Goal: Task Accomplishment & Management: Use online tool/utility

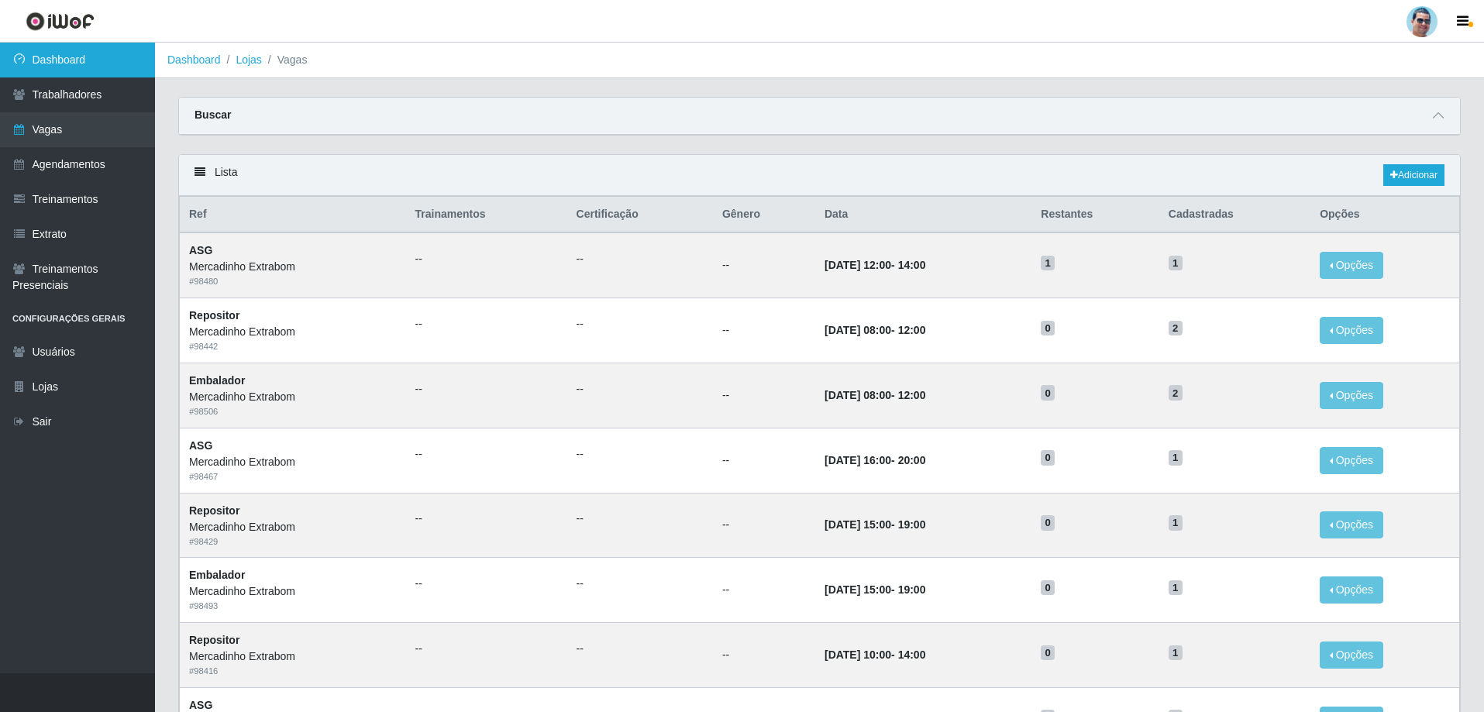
click at [116, 67] on link "Dashboard" at bounding box center [77, 60] width 155 height 35
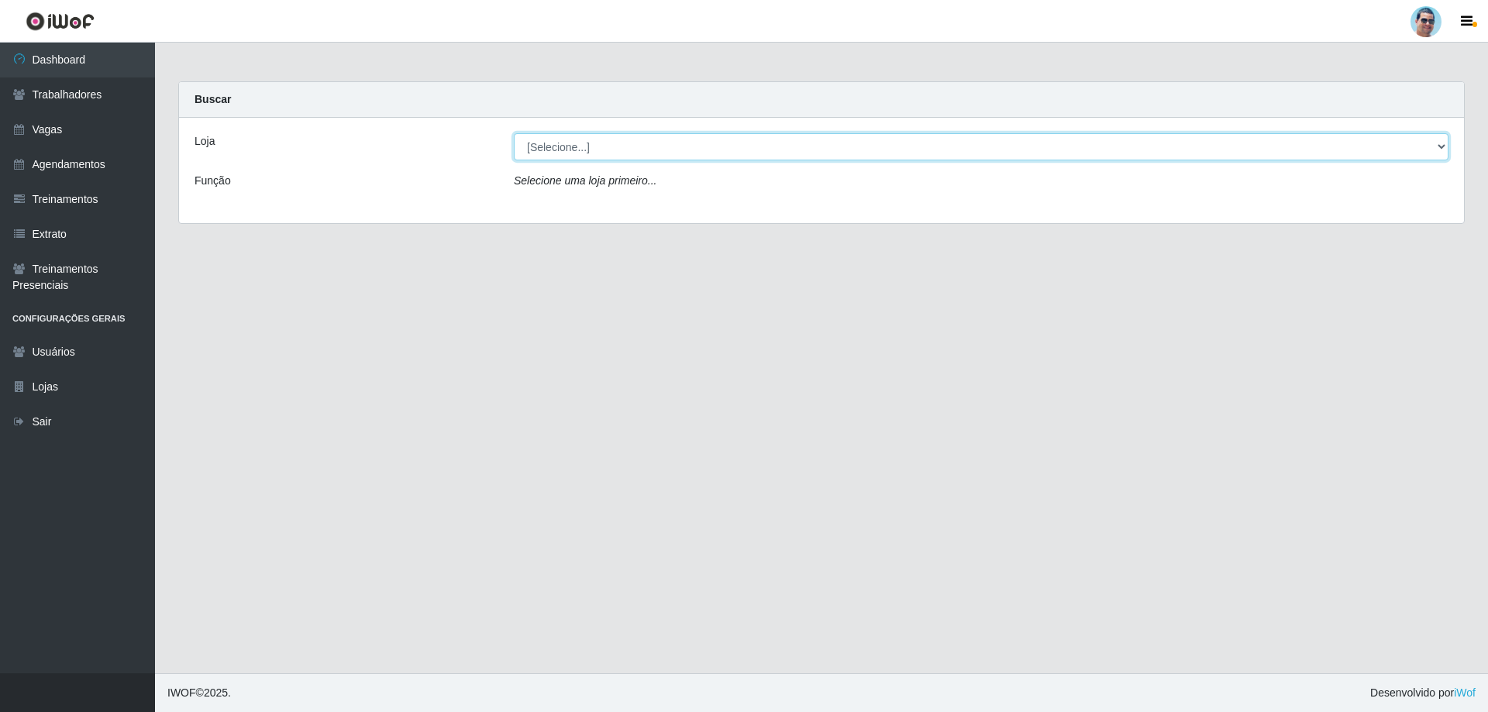
click at [942, 152] on select "[Selecione...] Mercadinho Extrabom" at bounding box center [981, 146] width 935 height 27
select select "175"
click at [514, 133] on select "[Selecione...] Mercadinho Extrabom" at bounding box center [981, 146] width 935 height 27
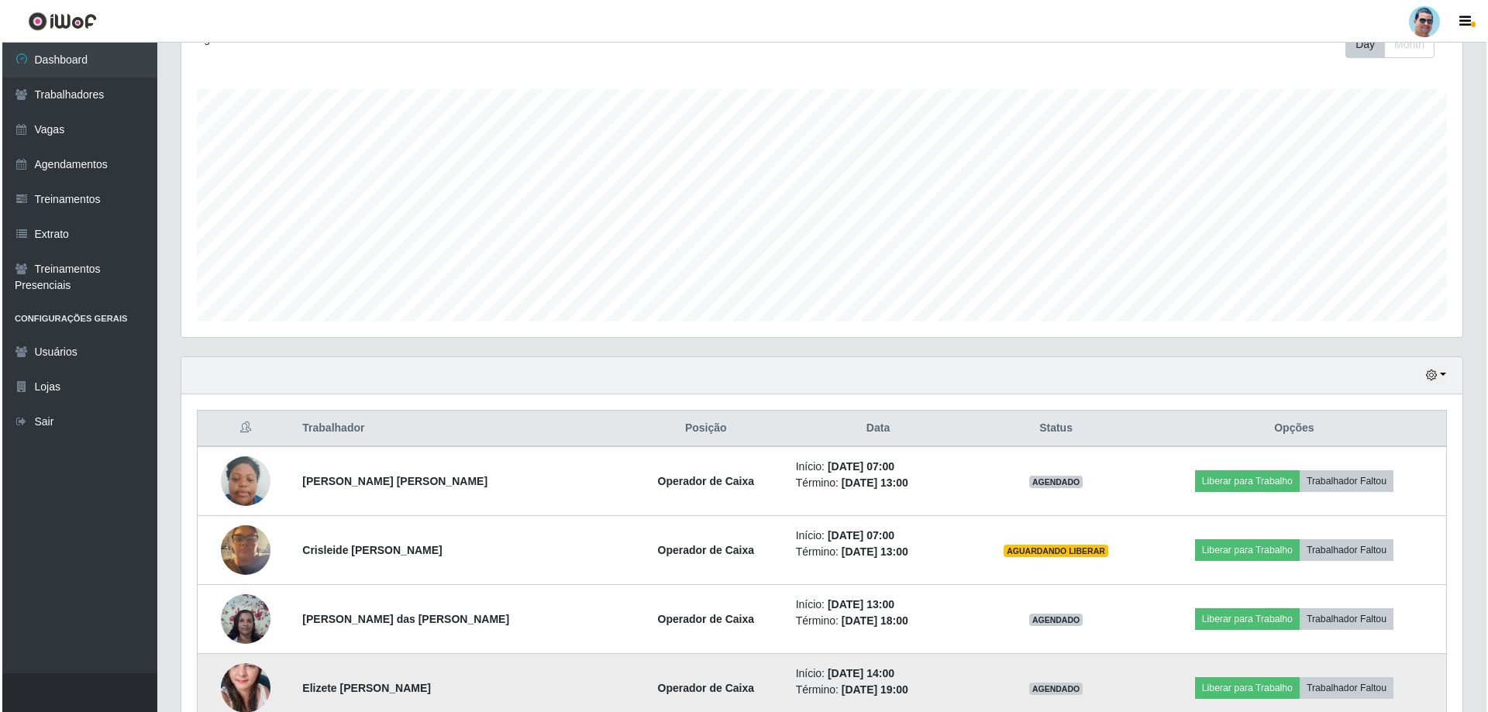
scroll to position [310, 0]
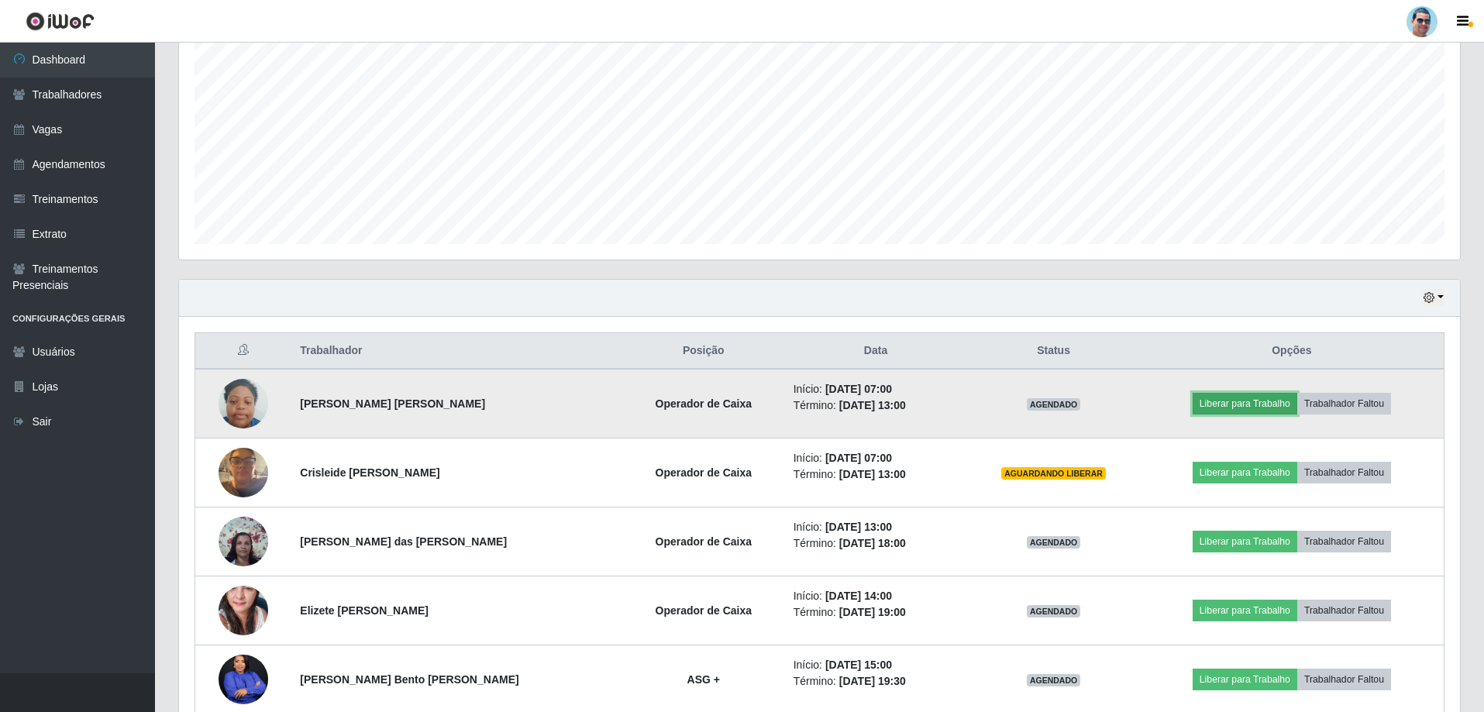
click at [1209, 411] on button "Liberar para Trabalho" at bounding box center [1245, 404] width 105 height 22
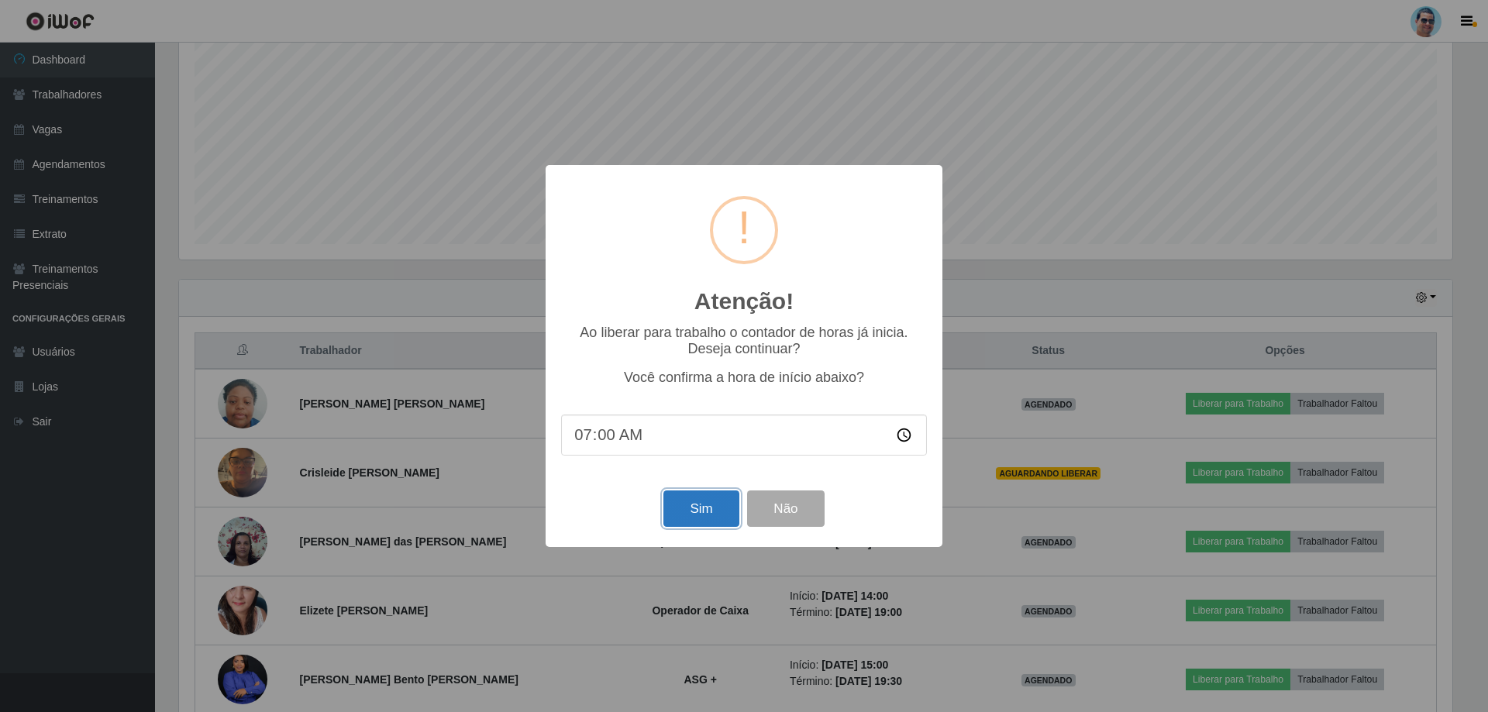
click at [681, 517] on button "Sim" at bounding box center [700, 509] width 75 height 36
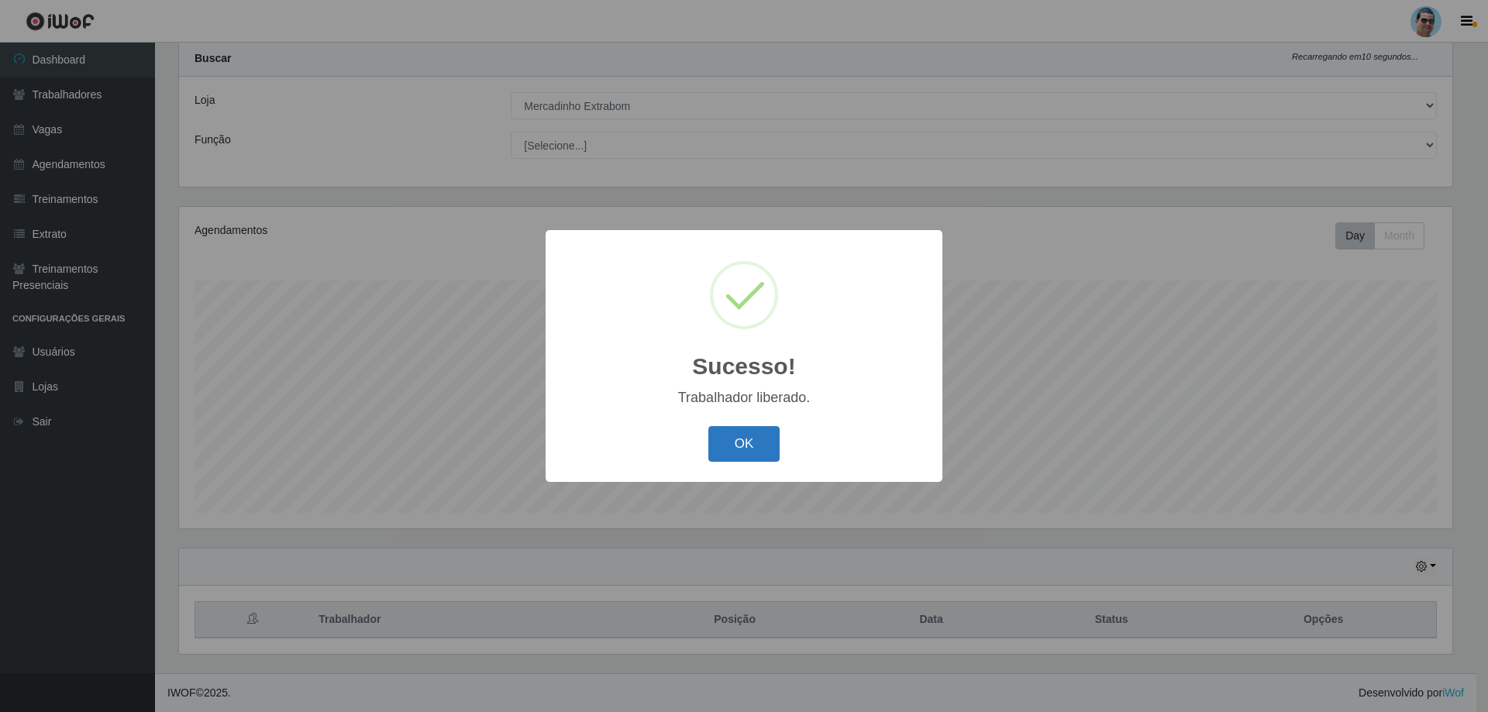
click at [728, 430] on button "OK" at bounding box center [744, 444] width 72 height 36
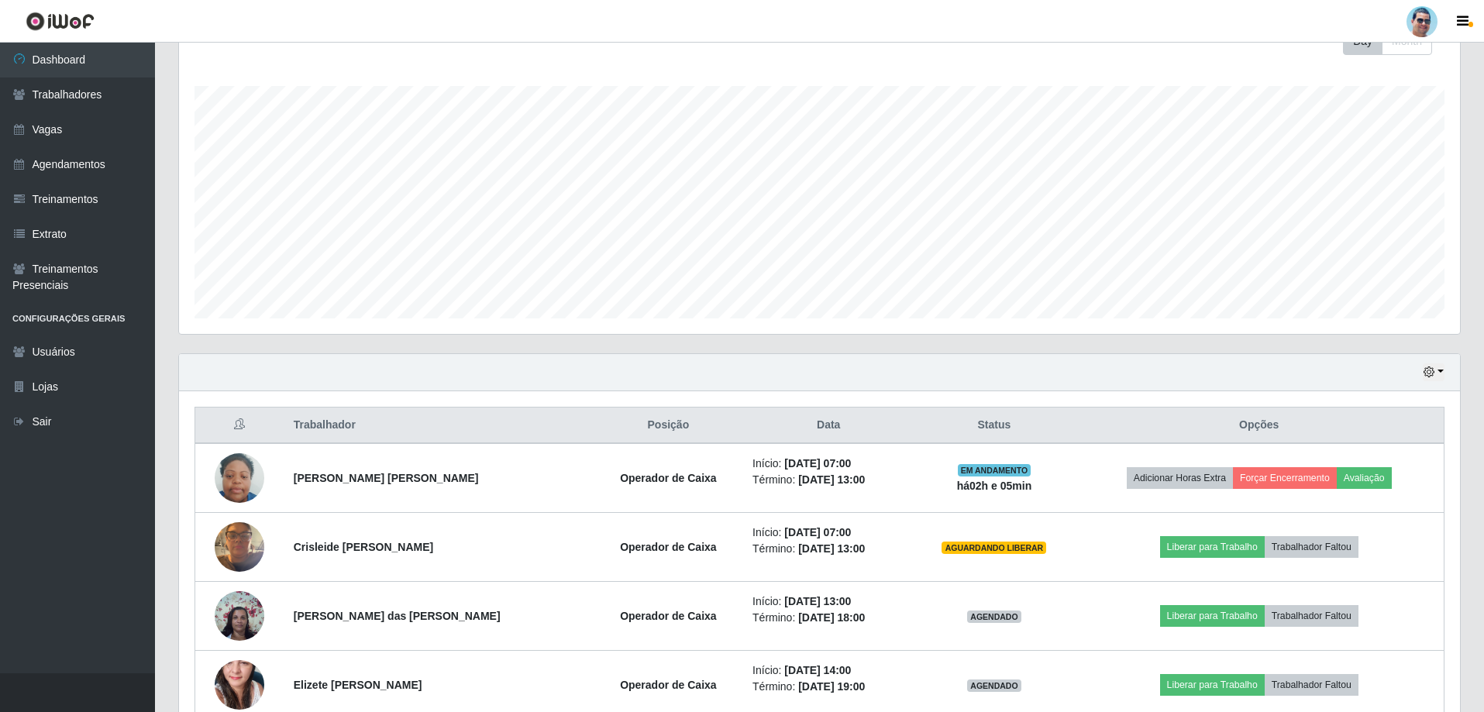
scroll to position [274, 0]
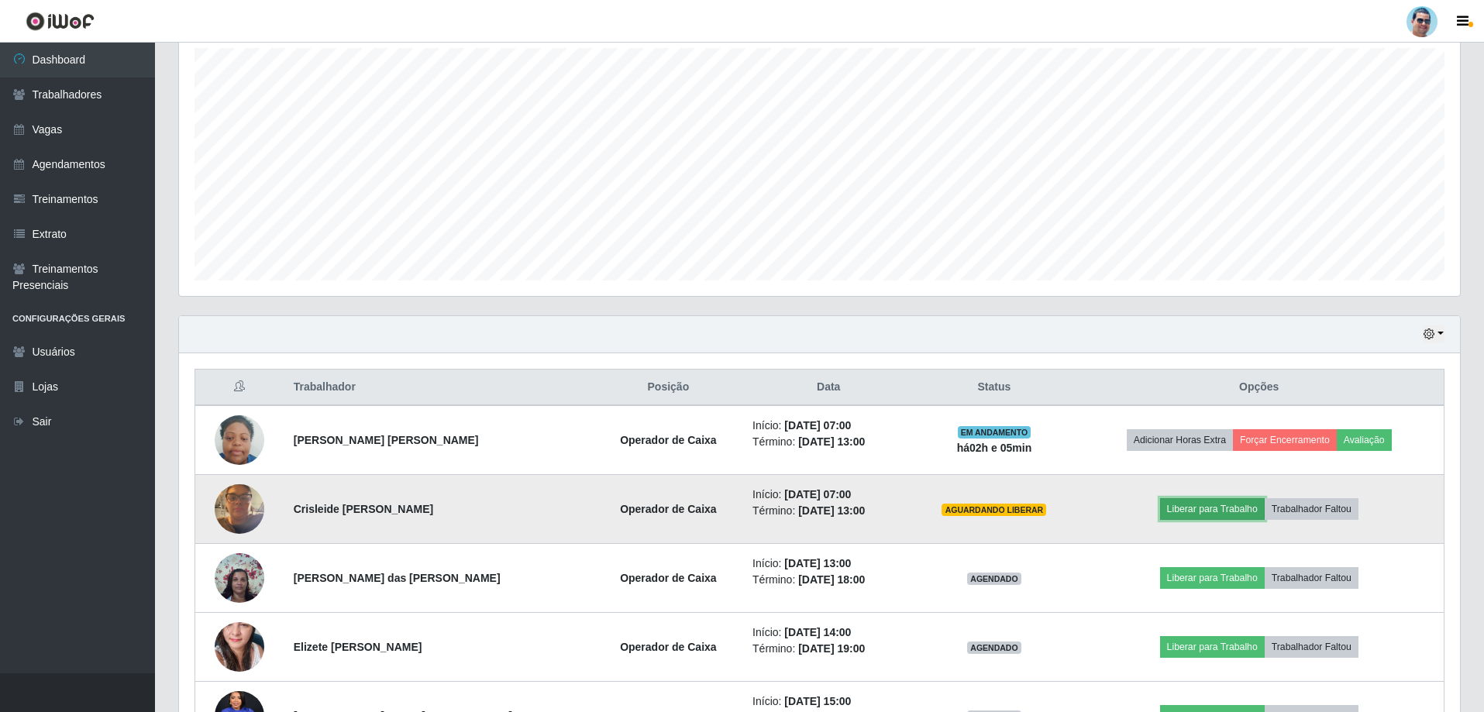
click at [1164, 509] on button "Liberar para Trabalho" at bounding box center [1212, 509] width 105 height 22
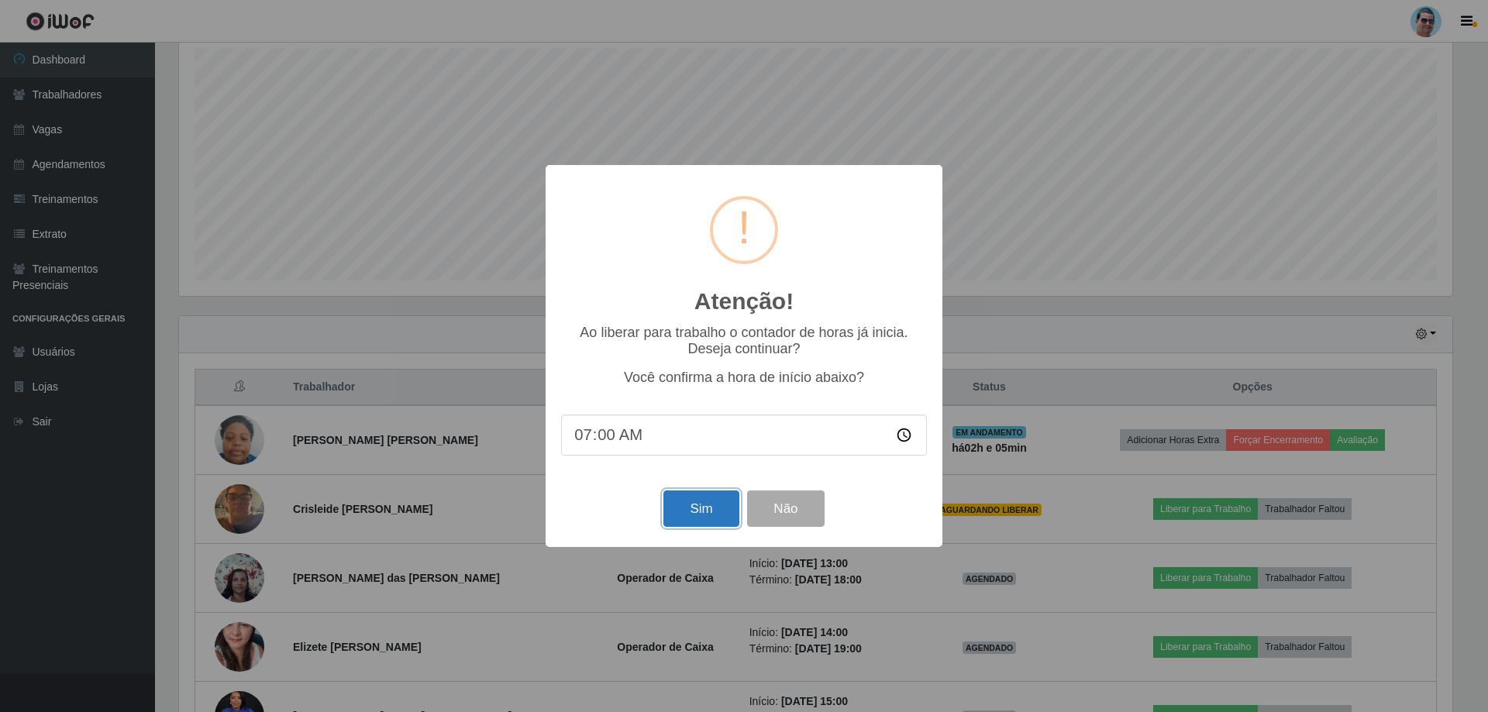
click at [689, 520] on button "Sim" at bounding box center [700, 509] width 75 height 36
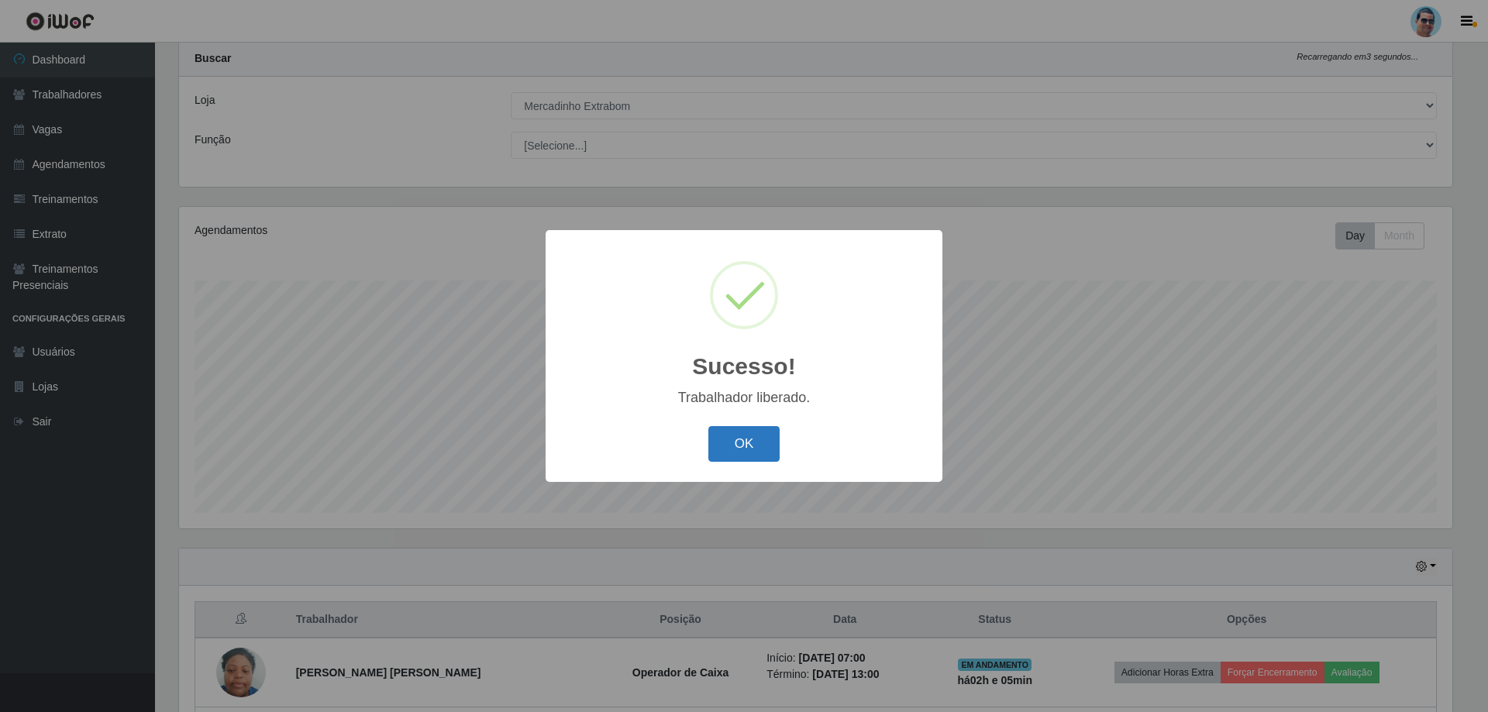
click at [732, 436] on button "OK" at bounding box center [744, 444] width 72 height 36
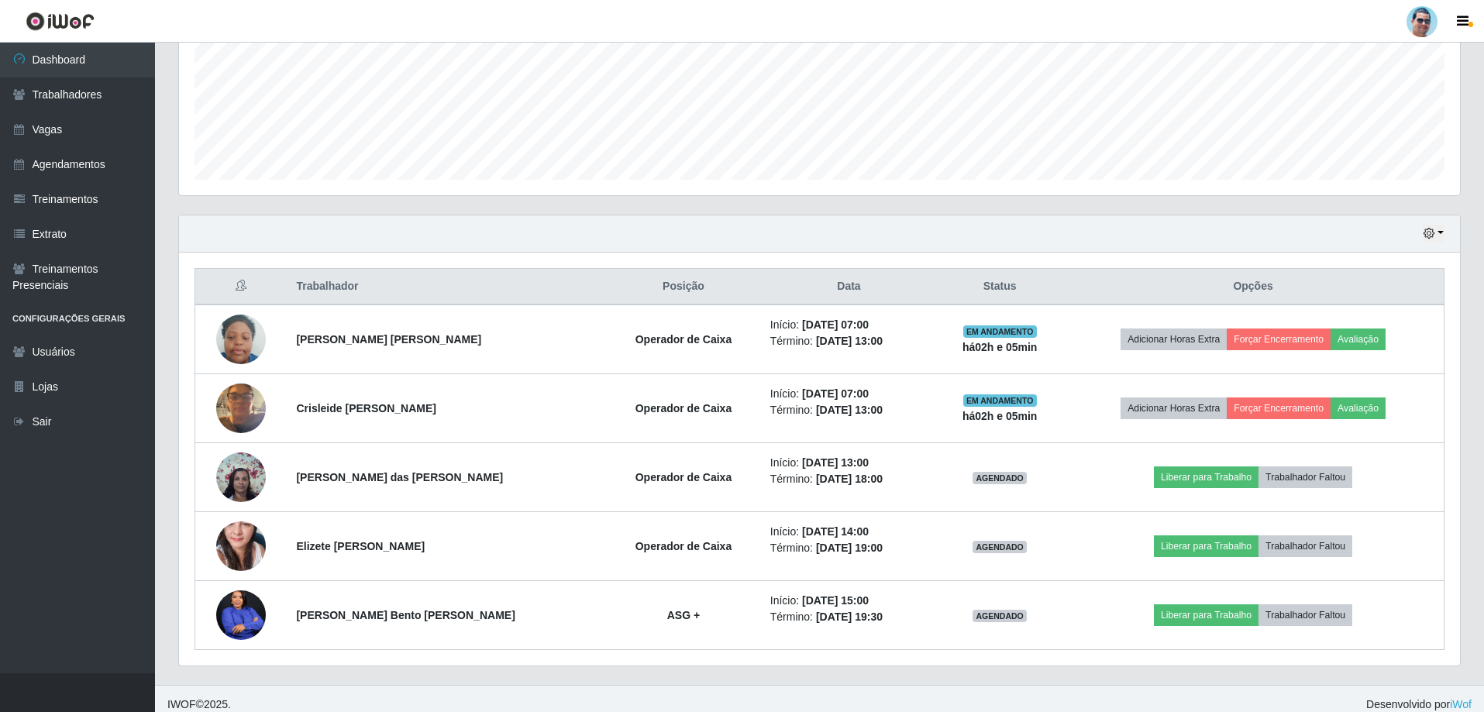
scroll to position [386, 0]
